Goal: Information Seeking & Learning: Learn about a topic

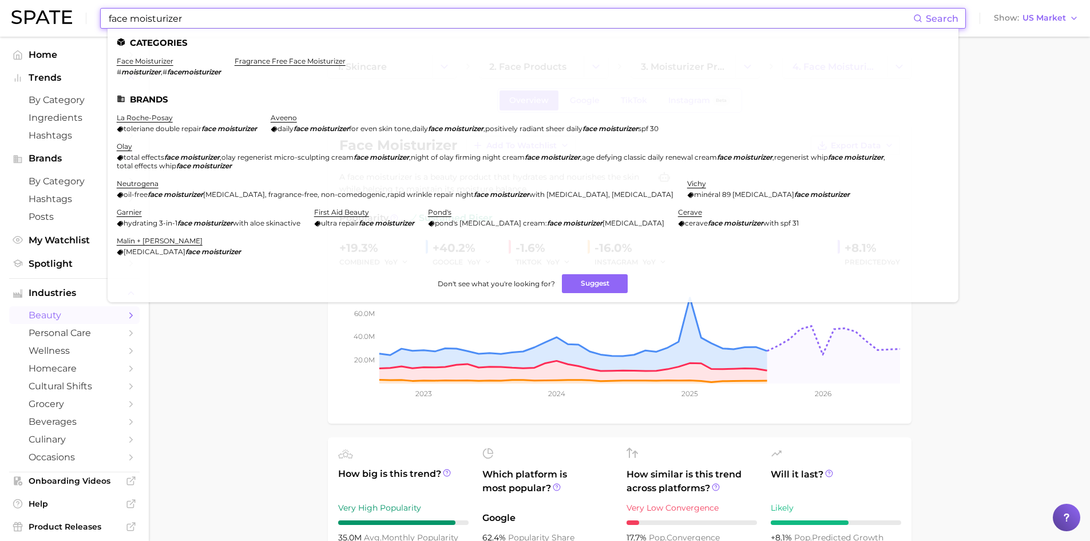
drag, startPoint x: 236, startPoint y: 21, endPoint x: 38, endPoint y: 1, distance: 199.0
click at [38, 1] on div "face moisturizer Search Categories face moisturizer # moisturizer , # facemoist…" at bounding box center [544, 18] width 1067 height 37
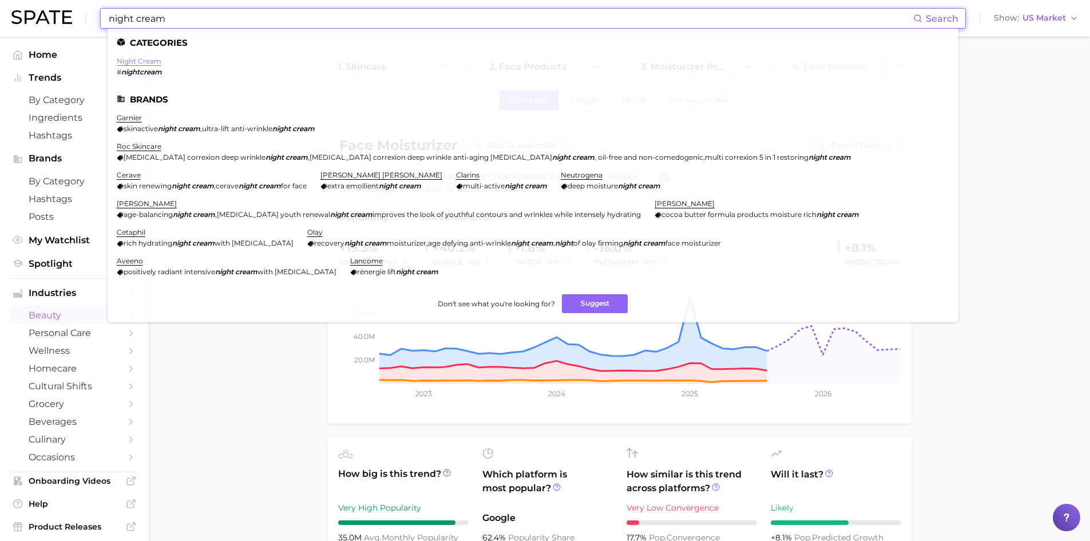
click at [149, 62] on link "night cream" at bounding box center [139, 61] width 45 height 9
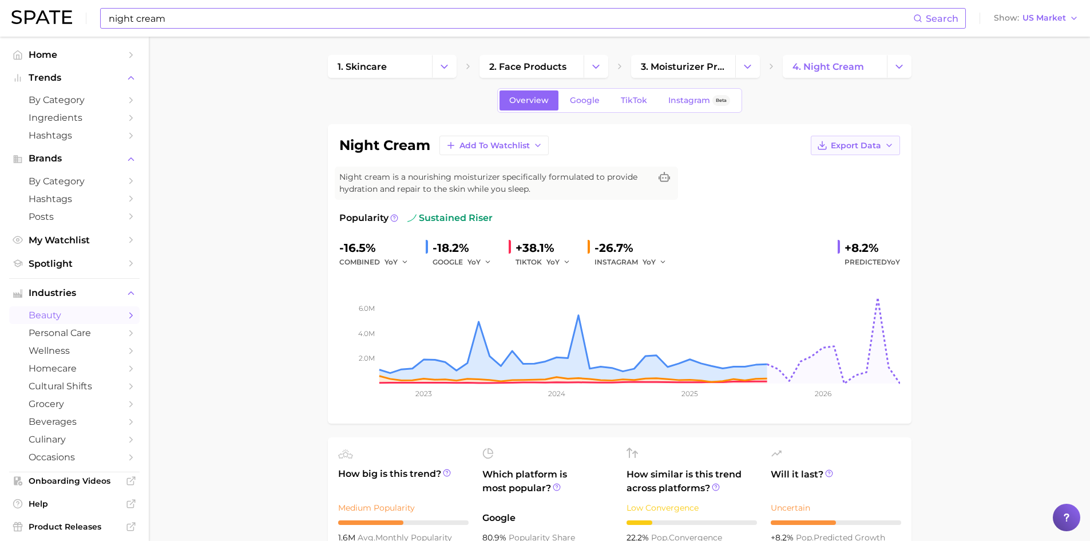
click at [876, 147] on span "Export Data" at bounding box center [856, 146] width 50 height 10
click at [851, 183] on span "Time Series Image" at bounding box center [832, 188] width 77 height 10
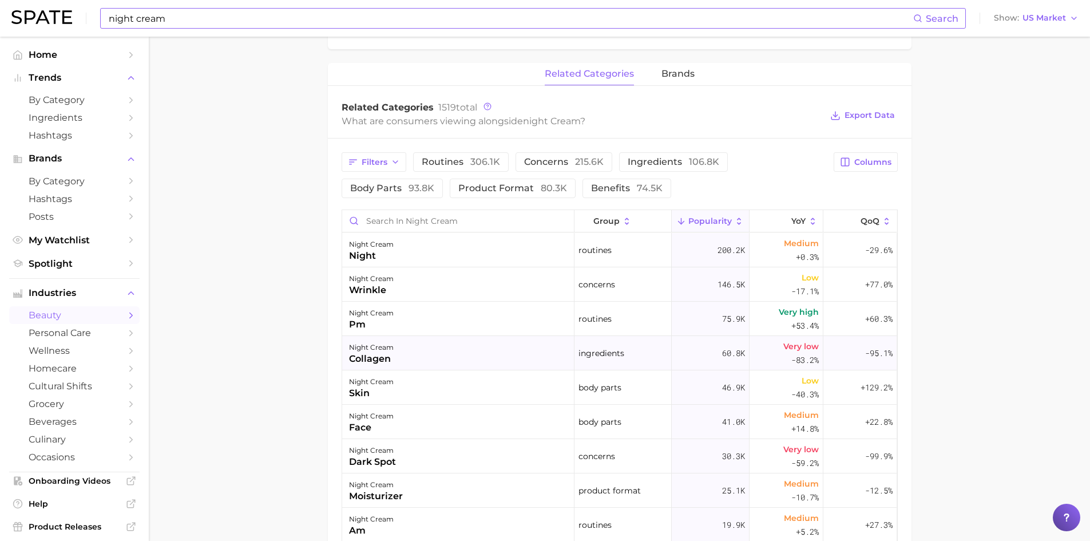
scroll to position [515, 0]
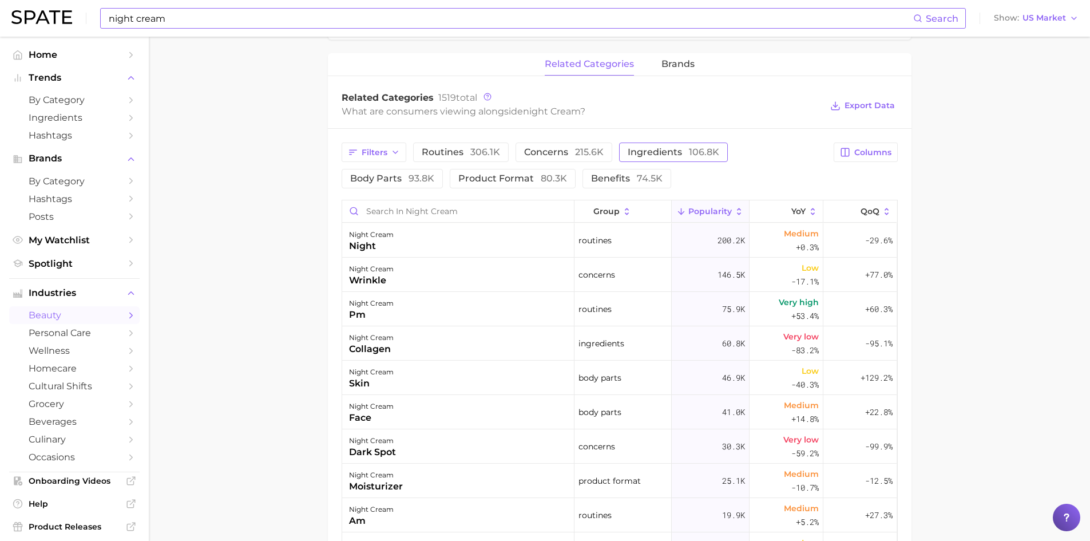
click at [636, 154] on span "ingredients 106.8k" at bounding box center [674, 152] width 92 height 9
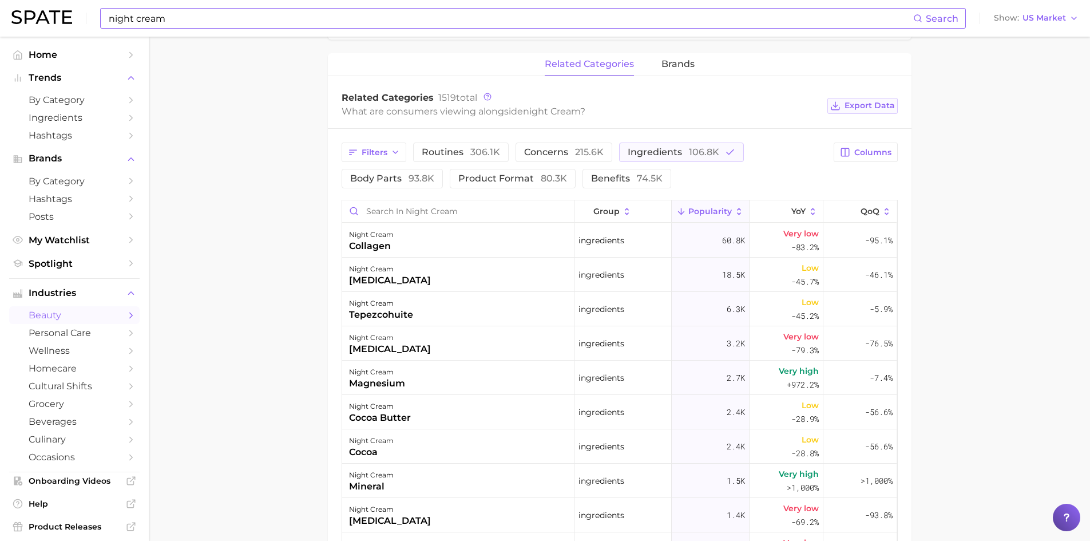
click at [879, 106] on span "Export Data" at bounding box center [870, 106] width 50 height 10
click at [858, 108] on span "Export Data" at bounding box center [870, 106] width 50 height 10
click at [836, 106] on line at bounding box center [836, 104] width 0 height 5
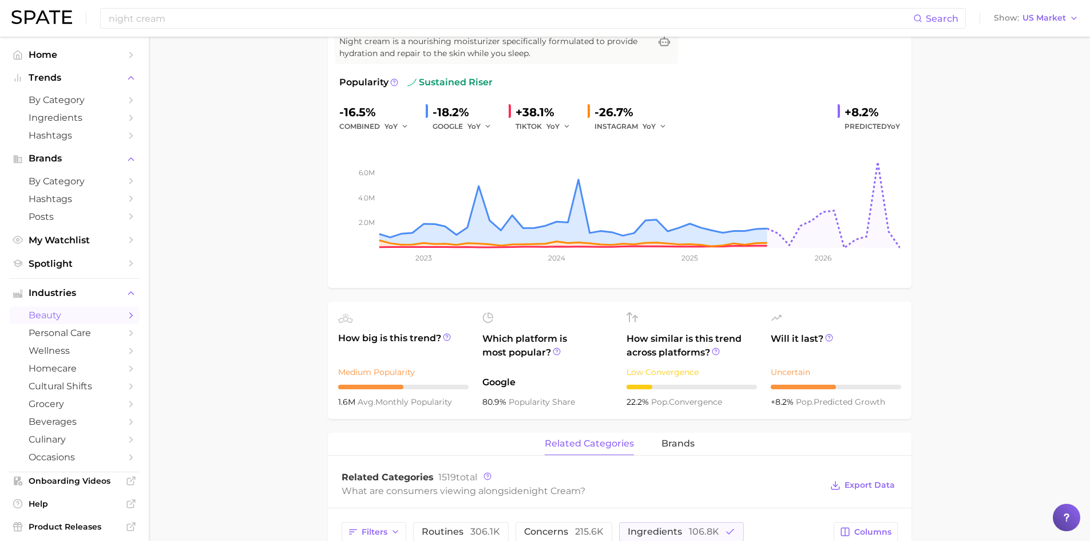
scroll to position [0, 0]
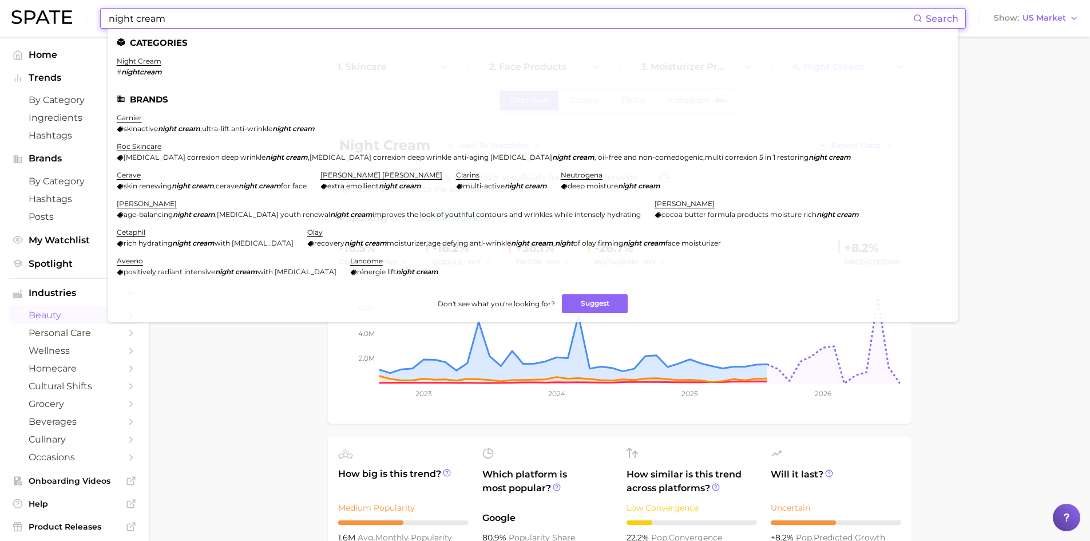
drag, startPoint x: 183, startPoint y: 22, endPoint x: 57, endPoint y: 4, distance: 127.2
click at [57, 4] on div "night cream Search Categories night cream # nightcream Brands garnier skinactiv…" at bounding box center [544, 18] width 1067 height 37
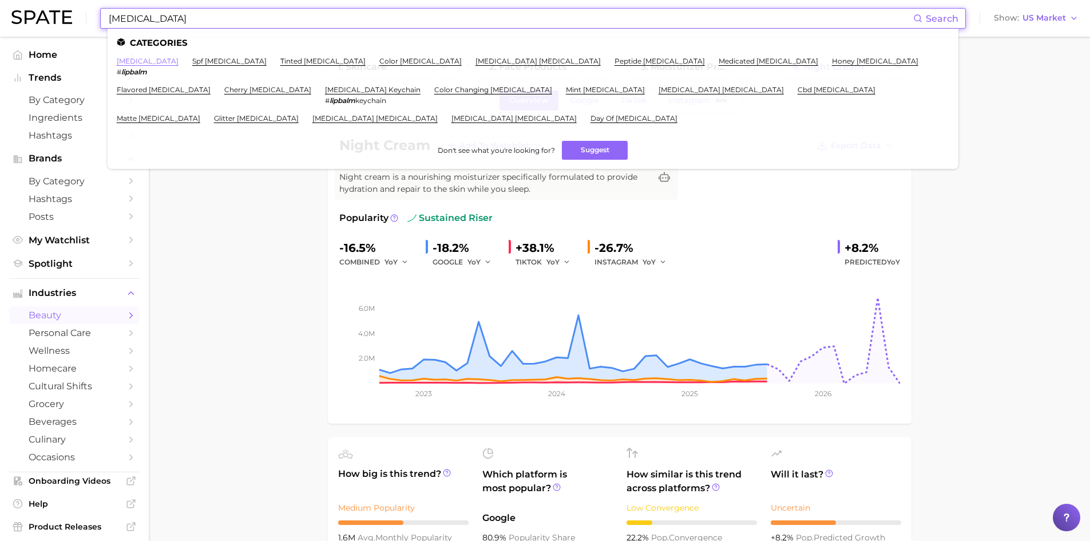
click at [136, 58] on link "[MEDICAL_DATA]" at bounding box center [148, 61] width 62 height 9
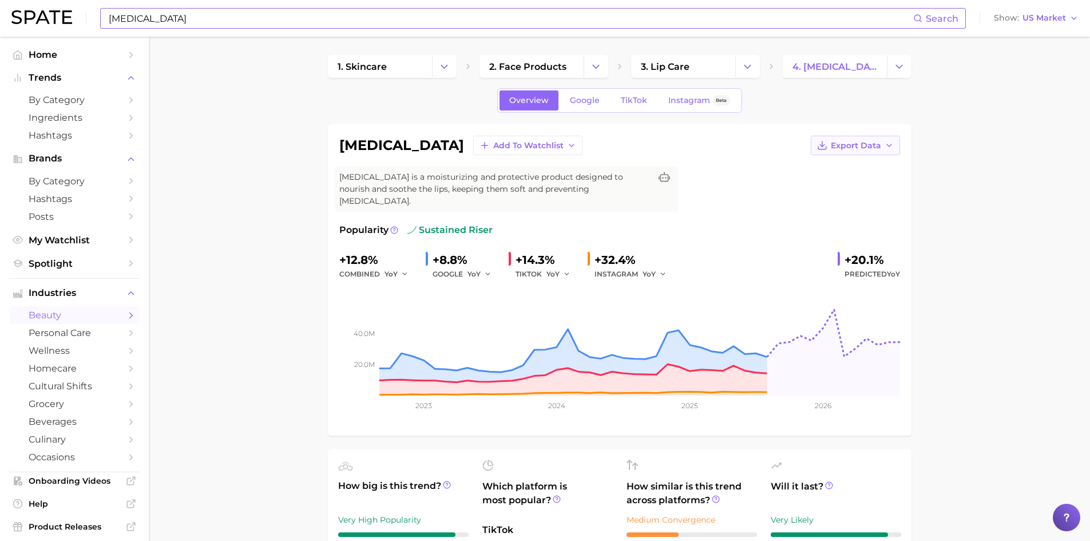
click at [848, 147] on span "Export Data" at bounding box center [856, 146] width 50 height 10
click at [845, 189] on span "Time Series Image" at bounding box center [832, 188] width 77 height 10
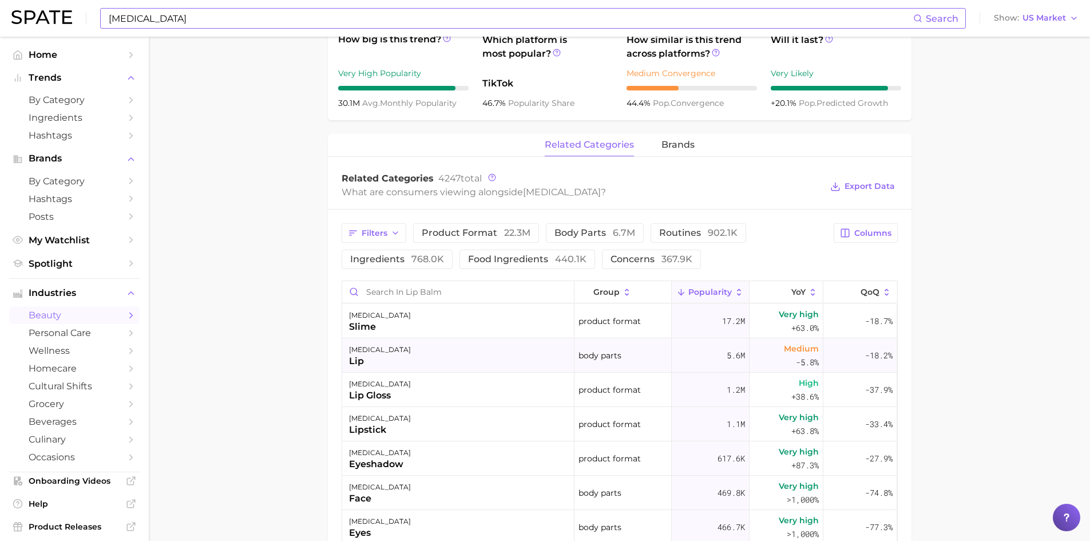
scroll to position [458, 0]
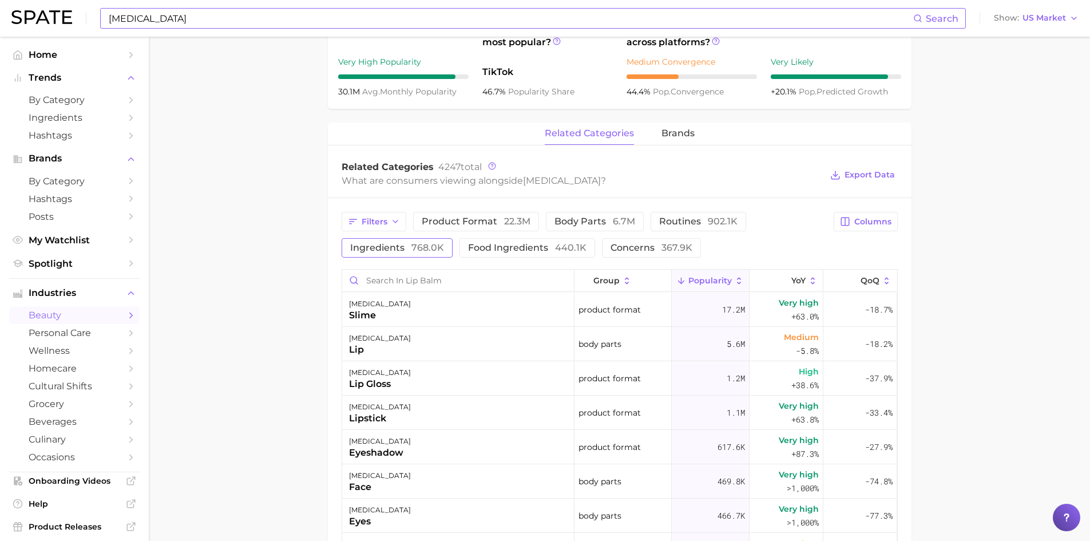
click at [422, 242] on span "768.0k" at bounding box center [428, 247] width 33 height 11
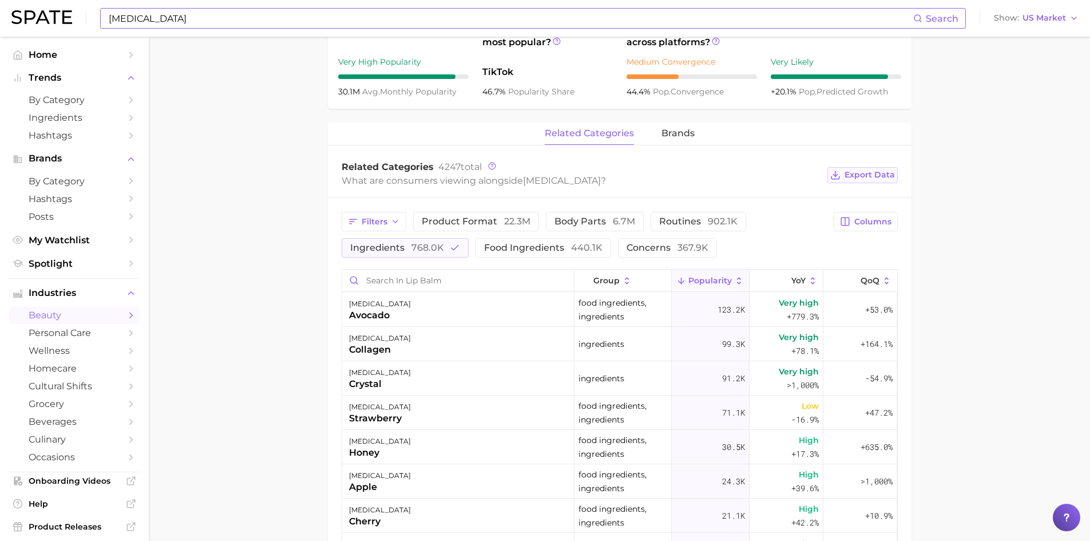
click at [860, 170] on span "Export Data" at bounding box center [870, 175] width 50 height 10
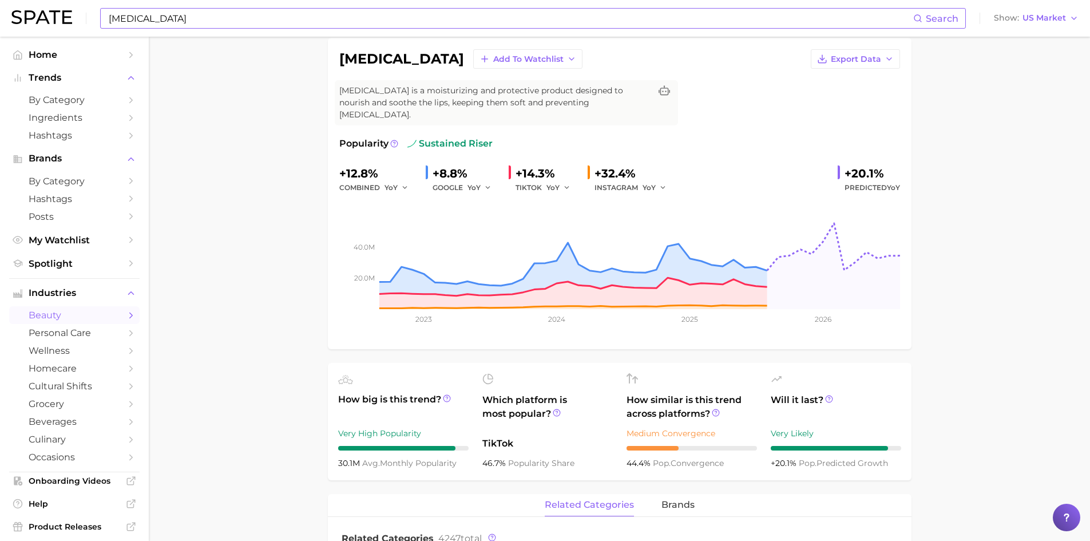
scroll to position [0, 0]
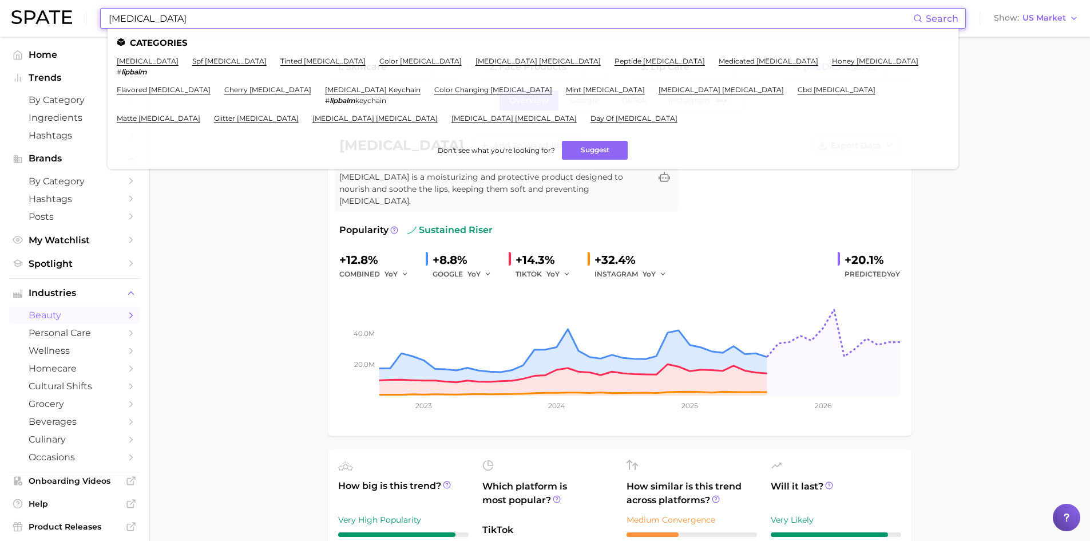
drag, startPoint x: 155, startPoint y: 23, endPoint x: 65, endPoint y: 3, distance: 91.9
click at [65, 3] on div "[MEDICAL_DATA] Search Categories [MEDICAL_DATA] # lipbalm spf [MEDICAL_DATA] ti…" at bounding box center [544, 18] width 1067 height 37
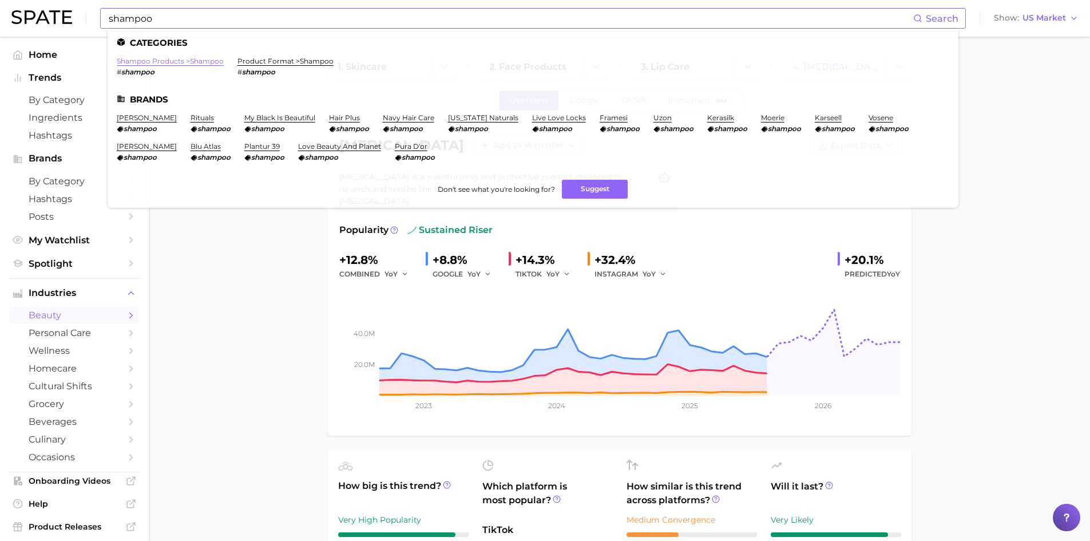
click at [189, 60] on link "shampoo products > shampoo" at bounding box center [170, 61] width 107 height 9
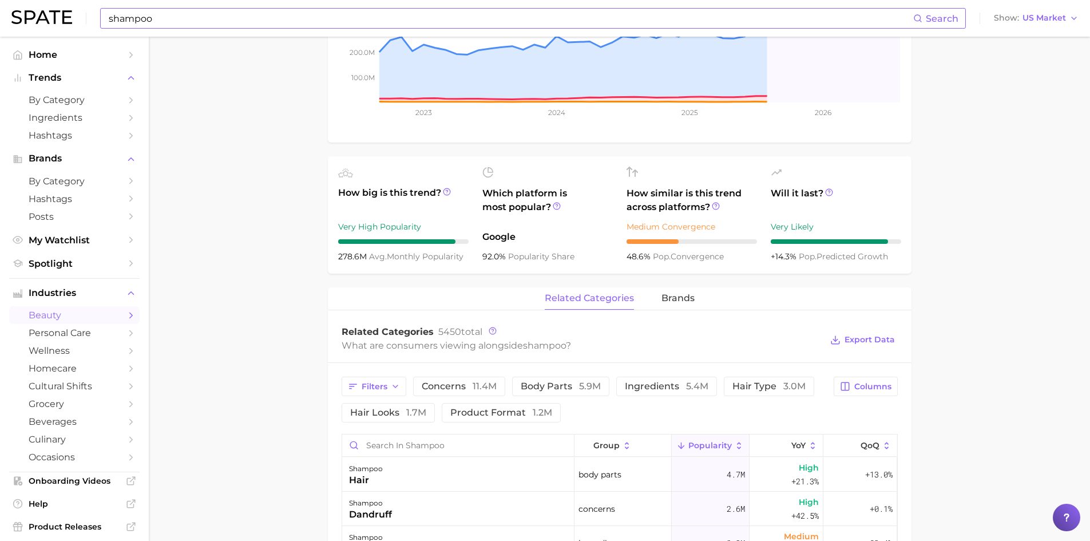
scroll to position [286, 0]
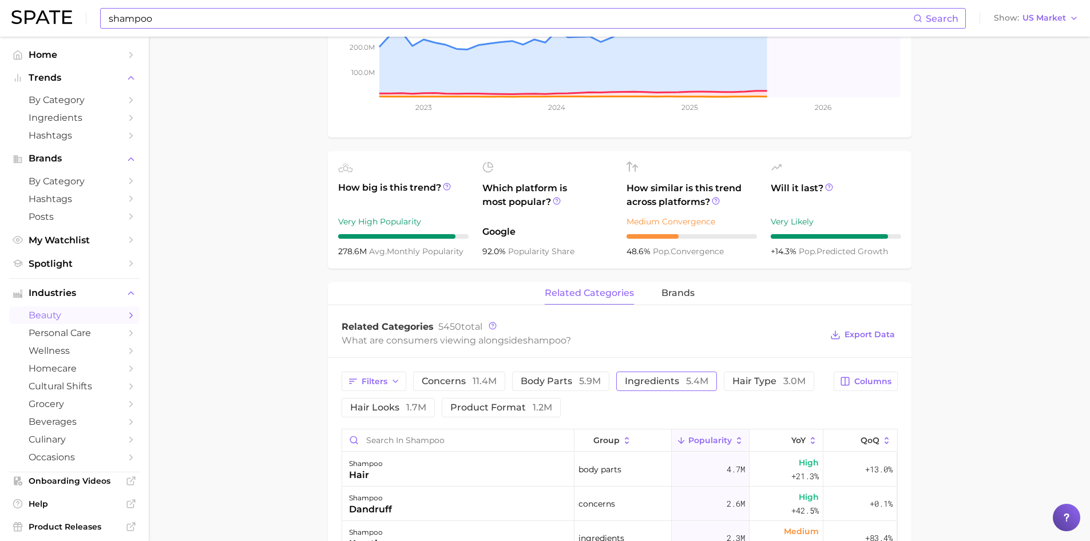
click at [638, 382] on span "ingredients 5.4m" at bounding box center [667, 381] width 84 height 9
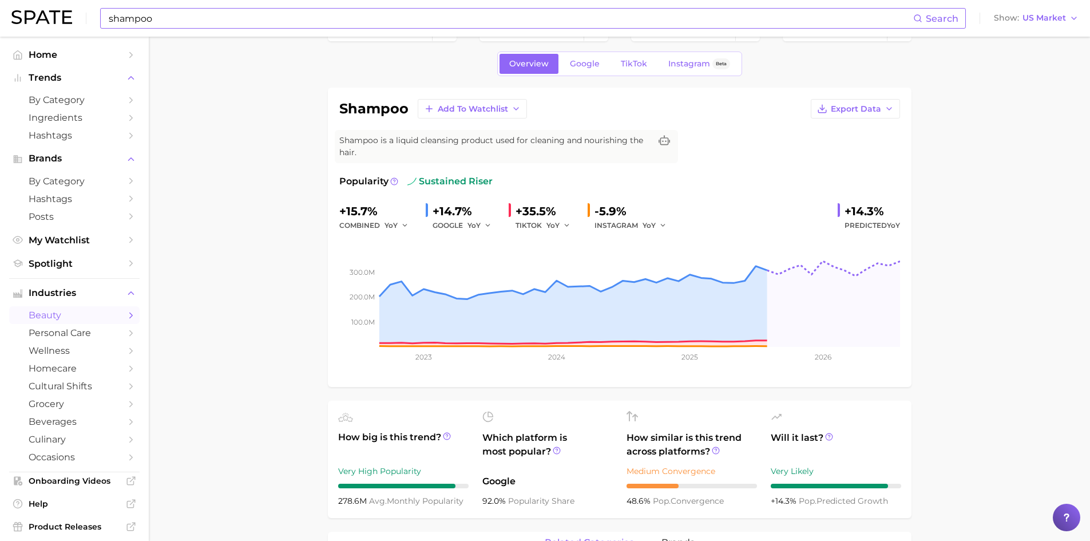
scroll to position [0, 0]
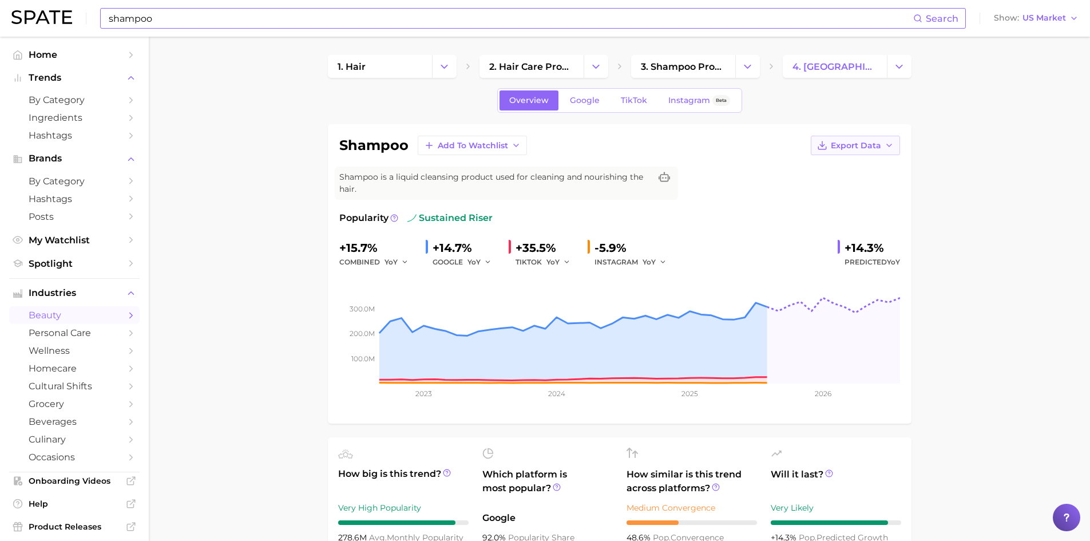
click at [873, 147] on span "Export Data" at bounding box center [856, 146] width 50 height 10
click at [849, 184] on span "Time Series Image" at bounding box center [832, 188] width 77 height 10
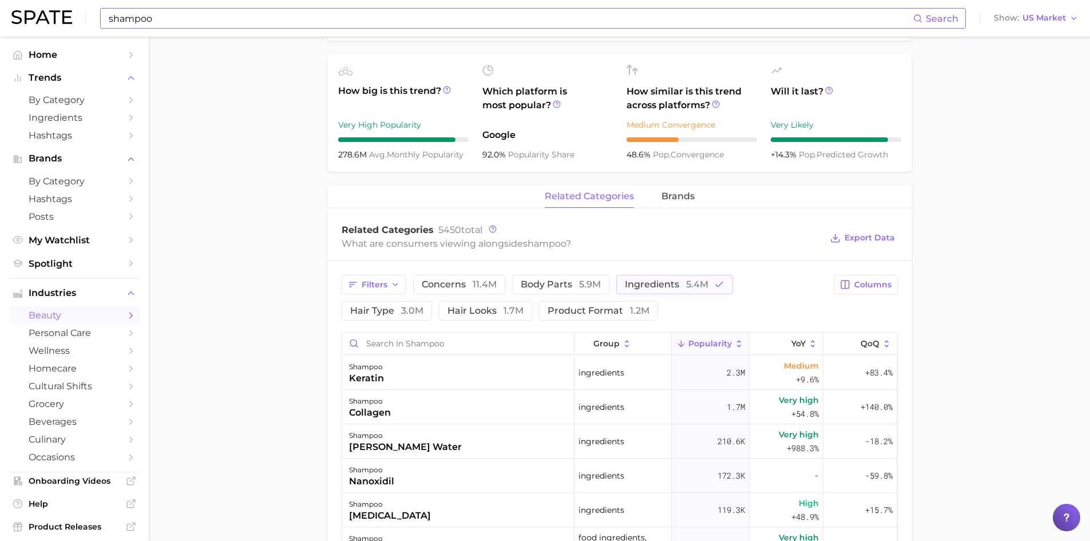
scroll to position [401, 0]
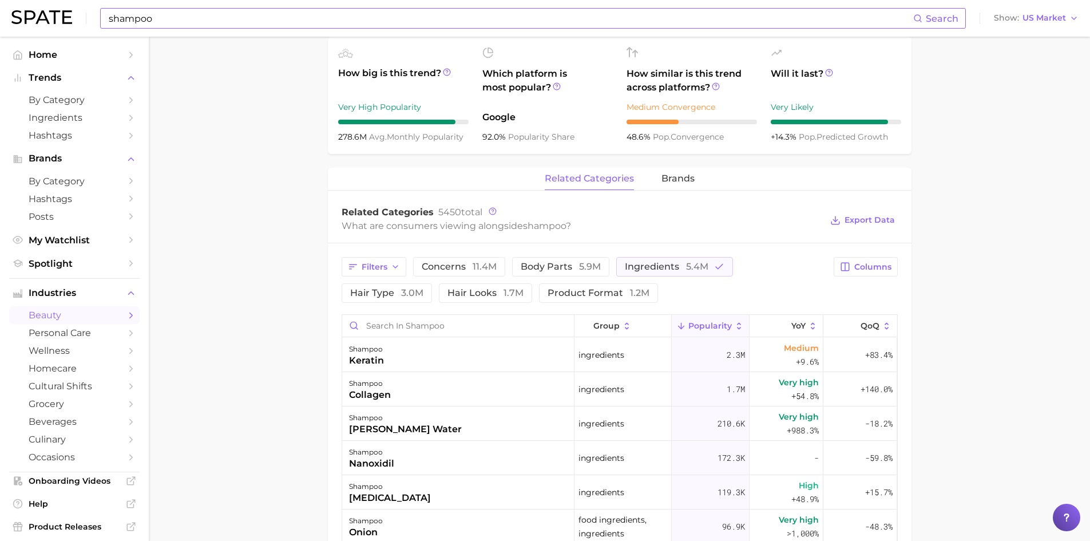
click at [256, 192] on main "1. hair 2. hair care products 3. shampoo products 4. shampoo Overview Google Ti…" at bounding box center [620, 281] width 942 height 1290
click at [848, 224] on span "Export Data" at bounding box center [870, 220] width 50 height 10
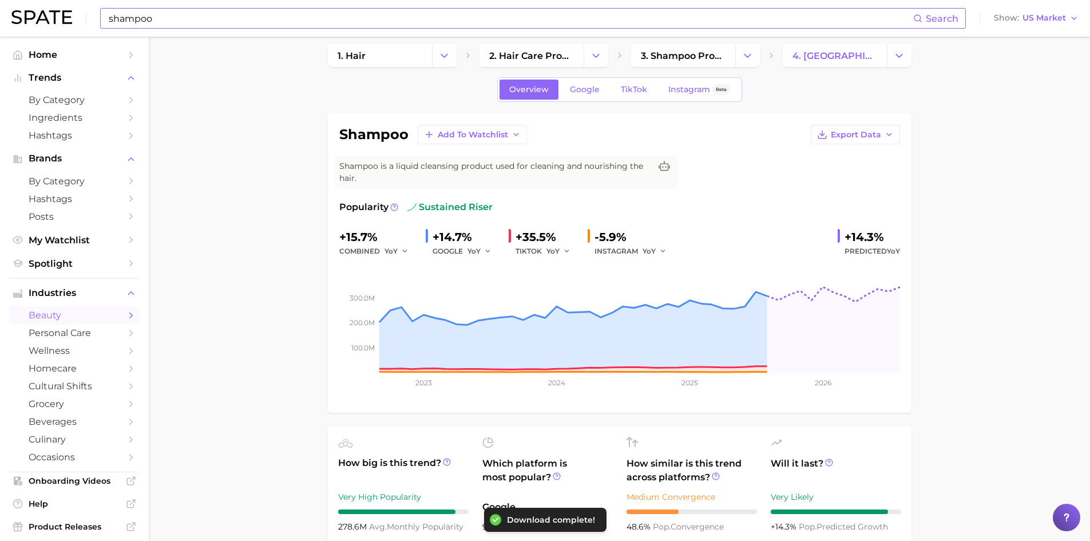
scroll to position [0, 0]
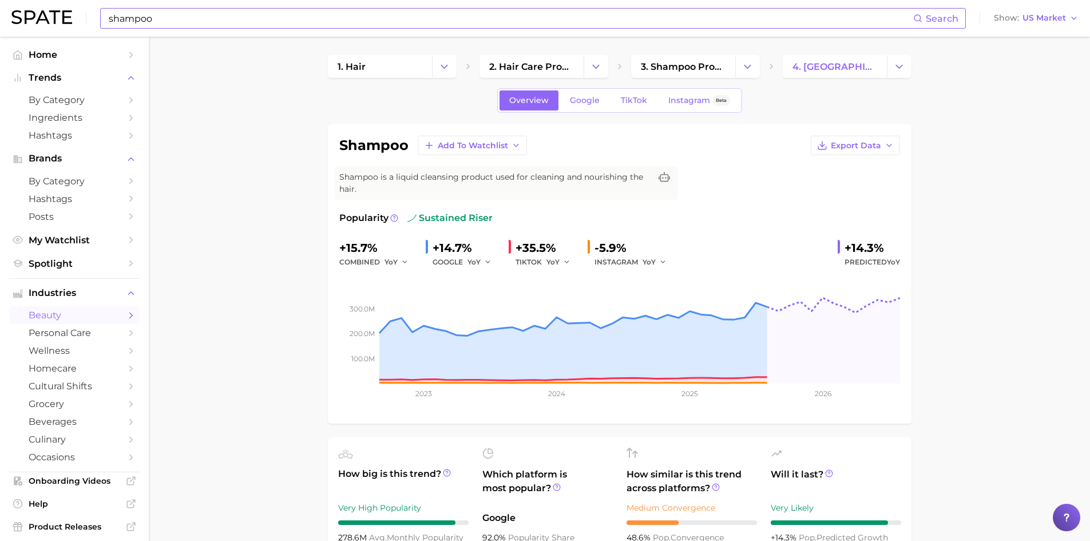
click at [122, 17] on input "shampoo" at bounding box center [511, 18] width 806 height 19
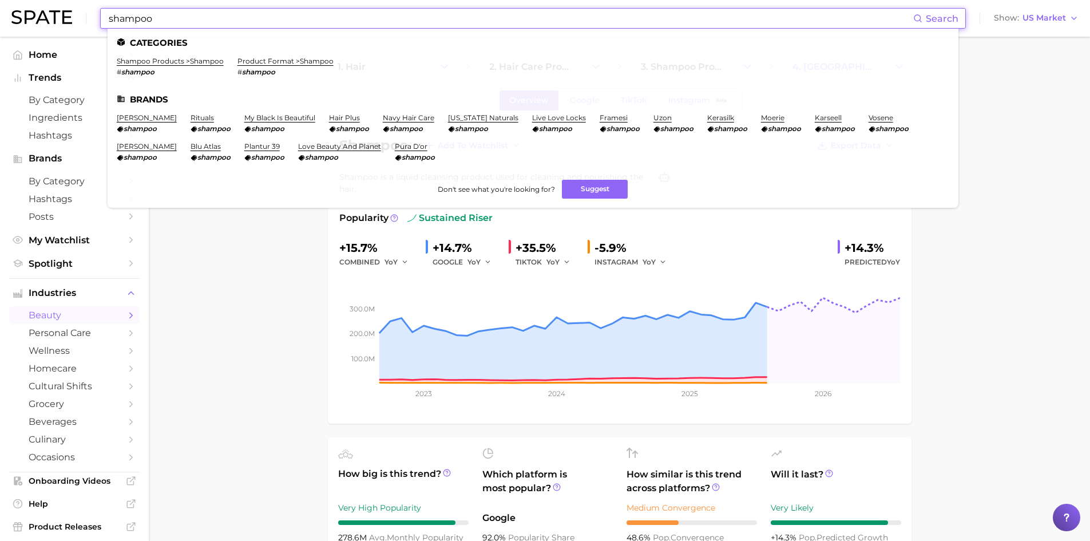
click at [122, 17] on input "shampoo" at bounding box center [511, 18] width 806 height 19
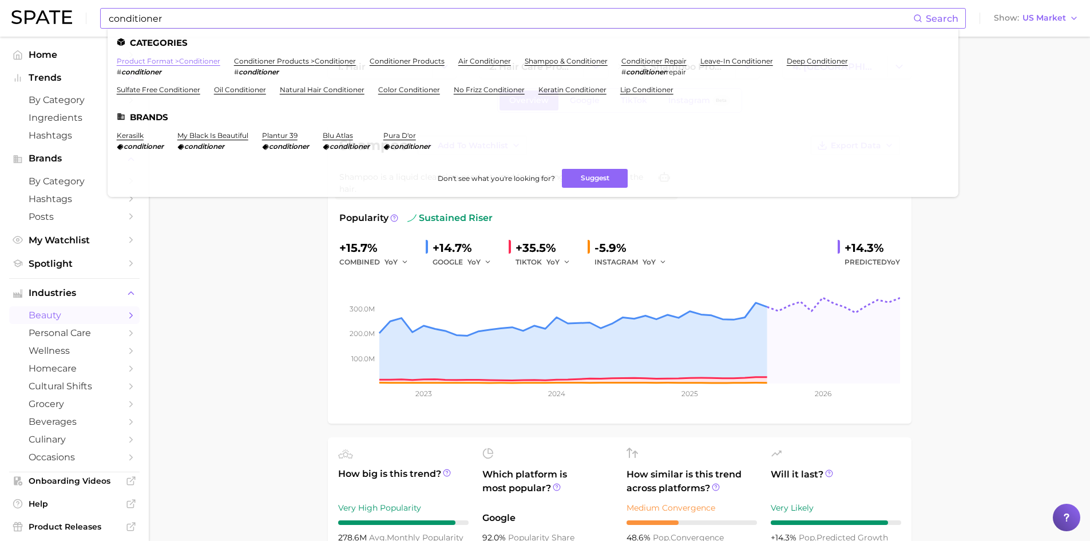
click at [143, 63] on link "product format > conditioner" at bounding box center [169, 61] width 104 height 9
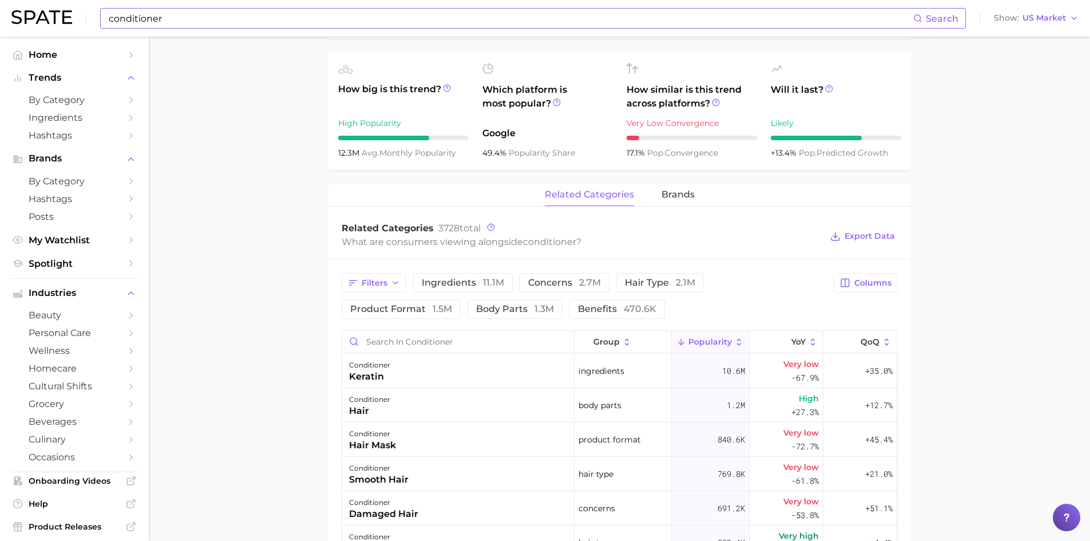
scroll to position [343, 0]
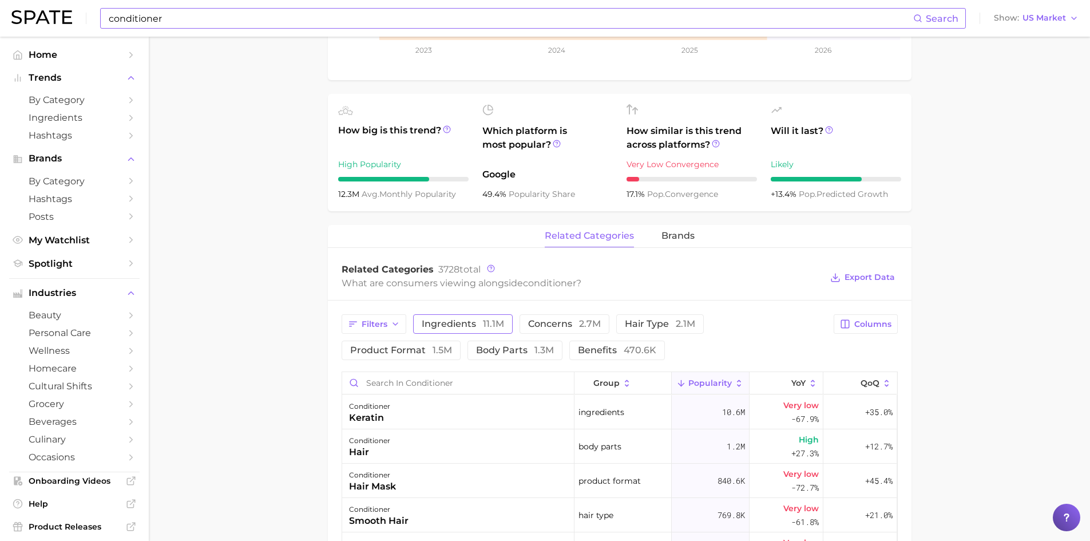
click at [452, 324] on span "ingredients 11.1m" at bounding box center [463, 323] width 82 height 9
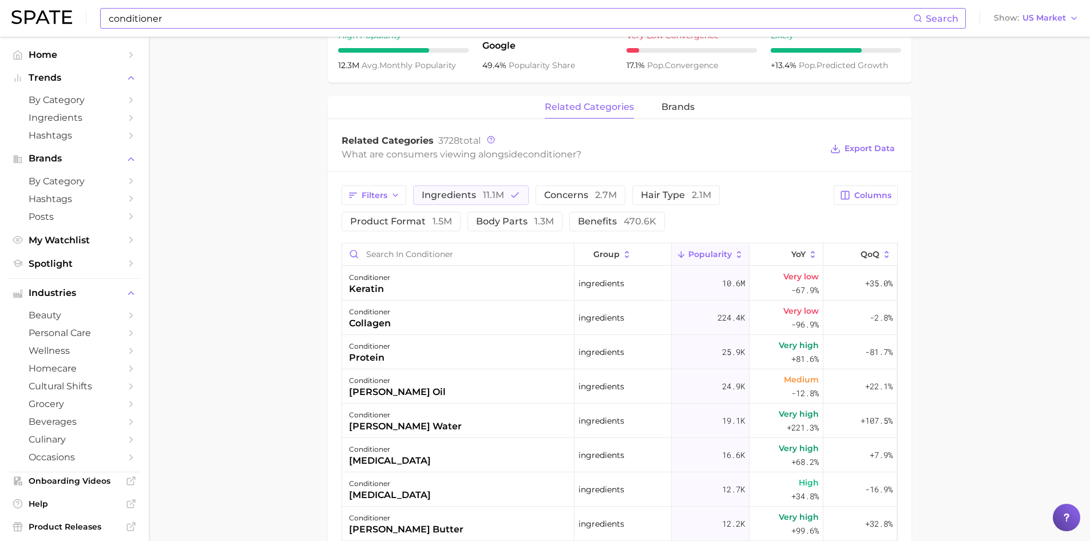
scroll to position [458, 0]
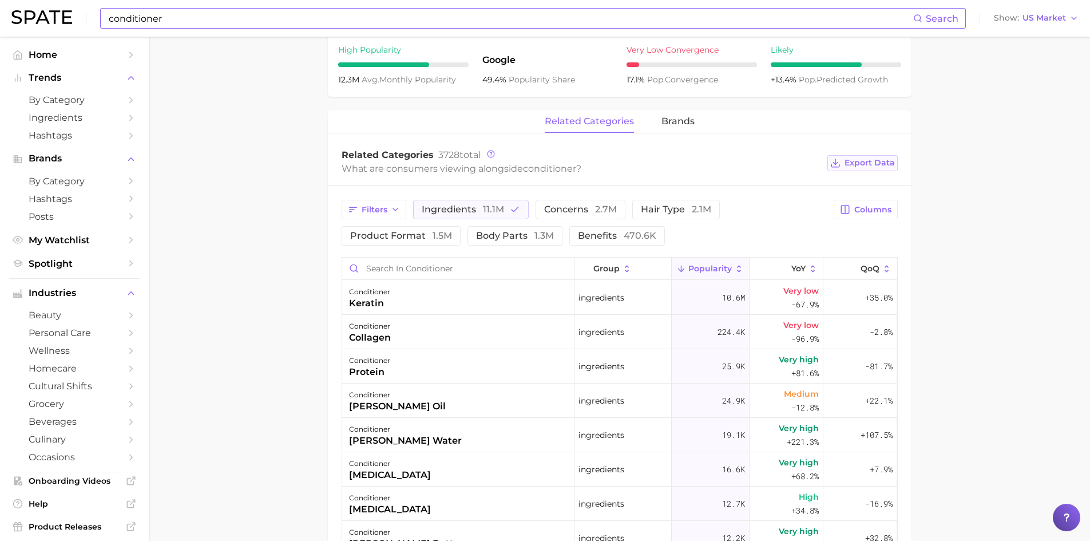
click at [867, 165] on span "Export Data" at bounding box center [870, 163] width 50 height 10
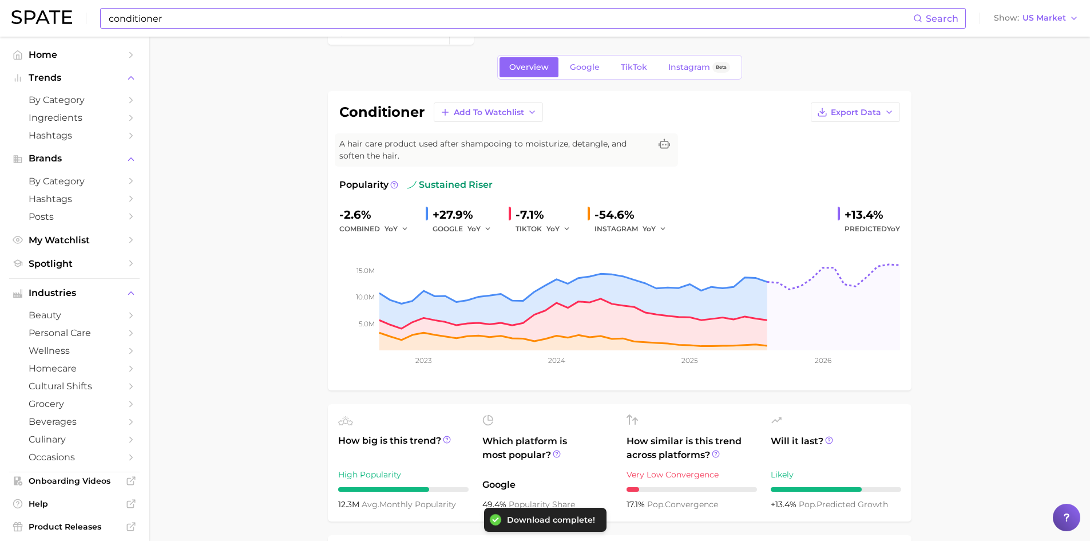
scroll to position [0, 0]
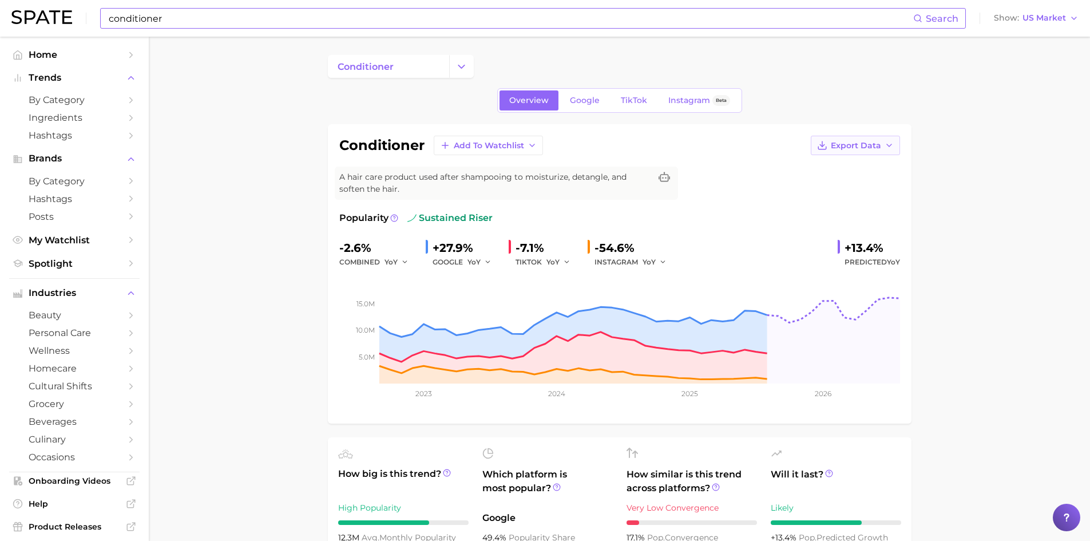
click at [822, 144] on line "button" at bounding box center [822, 143] width 0 height 5
click at [824, 188] on span "Time Series Image" at bounding box center [832, 188] width 77 height 10
click at [155, 15] on input "conditioner" at bounding box center [511, 18] width 806 height 19
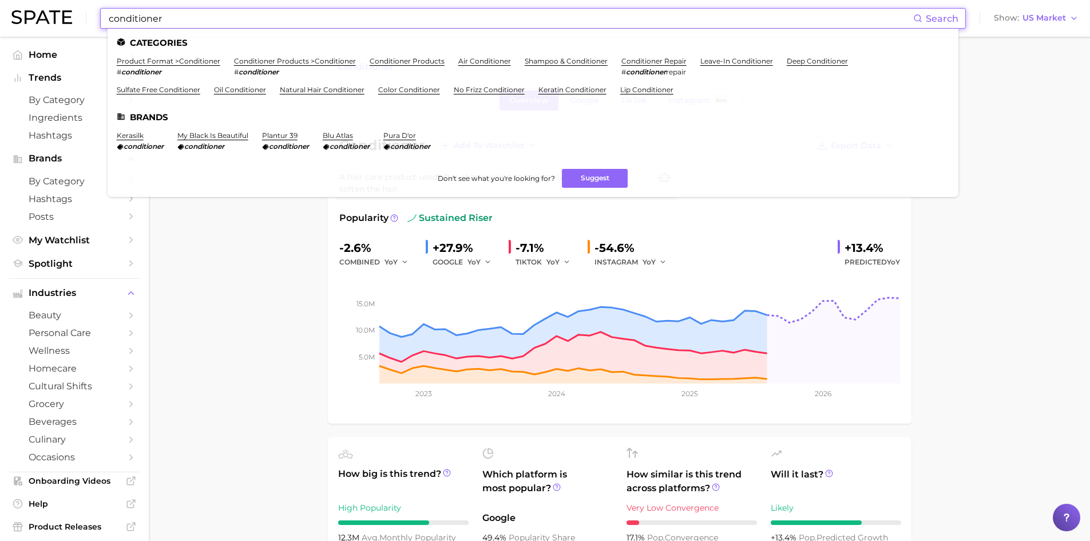
click at [155, 15] on input "conditioner" at bounding box center [511, 18] width 806 height 19
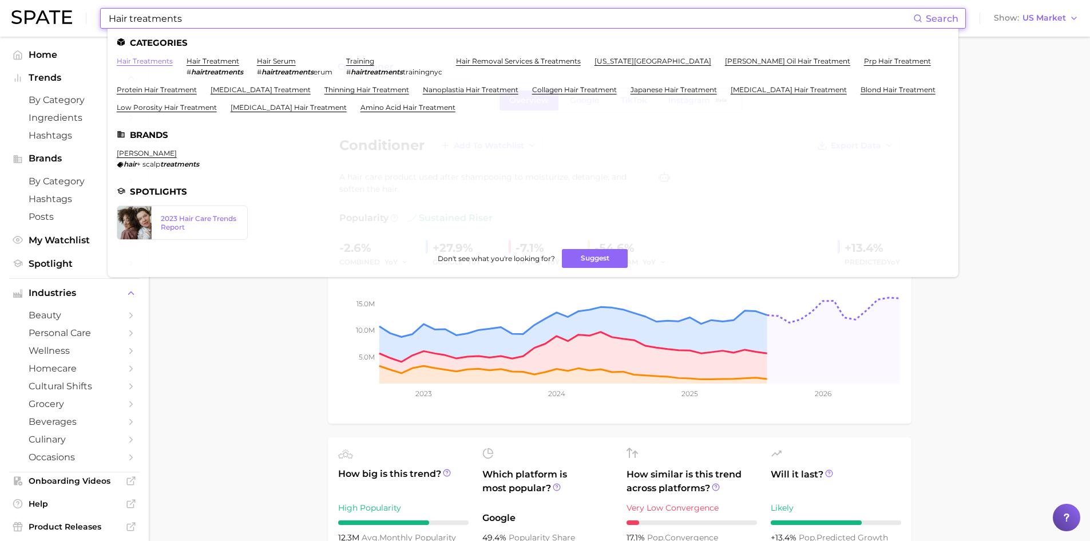
type input "Hair treatments"
click at [149, 63] on link "hair treatments" at bounding box center [145, 61] width 56 height 9
